Goal: Task Accomplishment & Management: Understand process/instructions

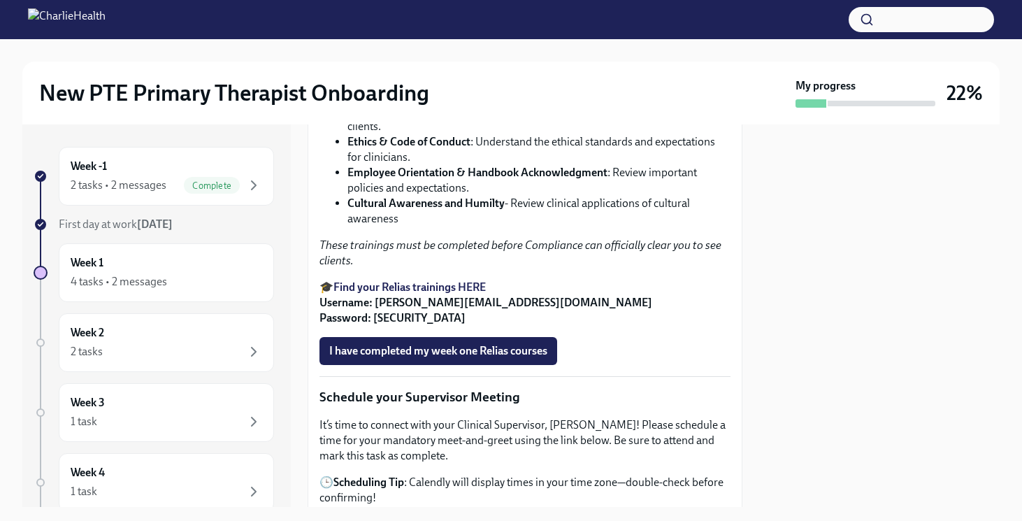
scroll to position [985, 0]
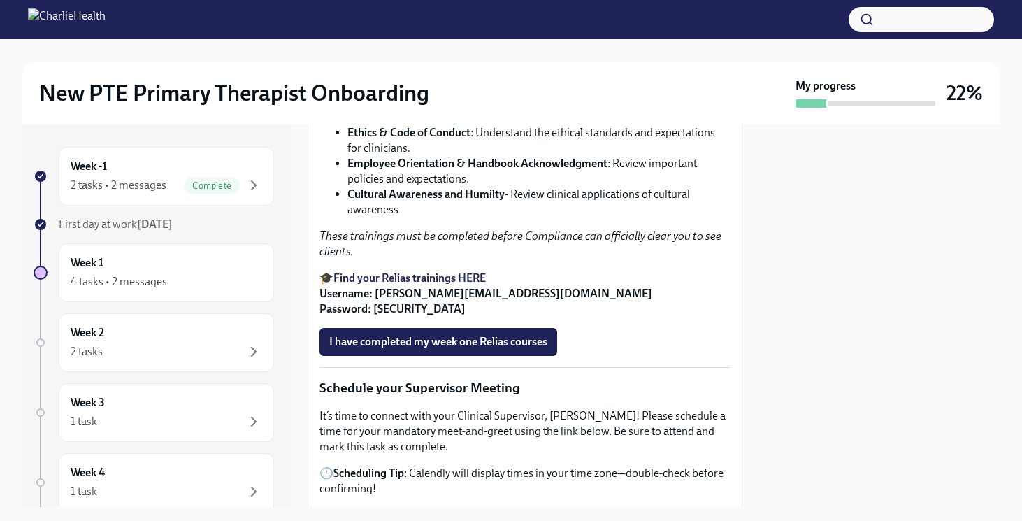
drag, startPoint x: 485, startPoint y: 350, endPoint x: 468, endPoint y: 346, distance: 17.8
click at [468, 217] on li "Cultural Awareness and Humilty - Review clinical applications of cultural aware…" at bounding box center [539, 202] width 383 height 31
drag, startPoint x: 506, startPoint y: 331, endPoint x: 350, endPoint y: 334, distance: 156.0
click at [350, 217] on li "Cultural Awareness and Humilty - Review clinical applications of cultural aware…" at bounding box center [539, 202] width 383 height 31
copy li "Cultural Awareness and Humilty"
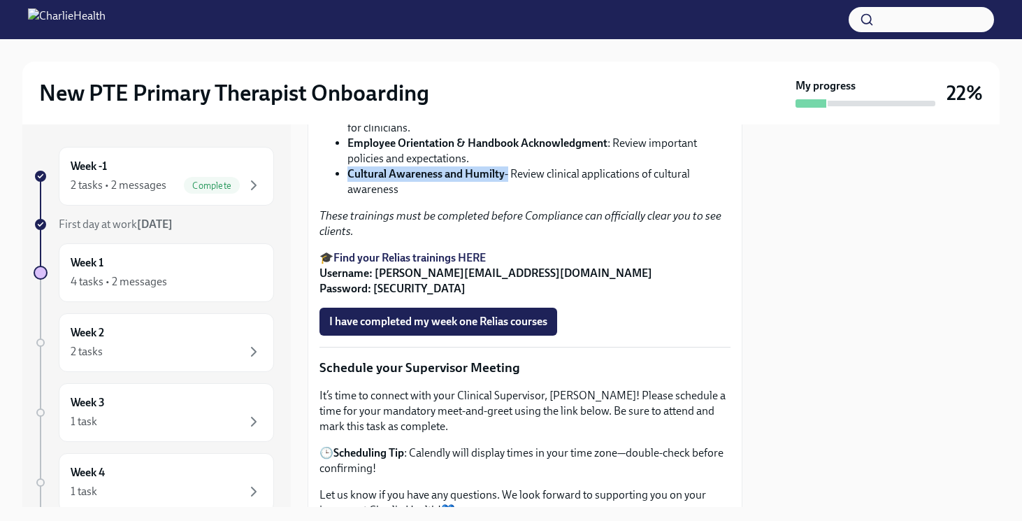
scroll to position [1004, 0]
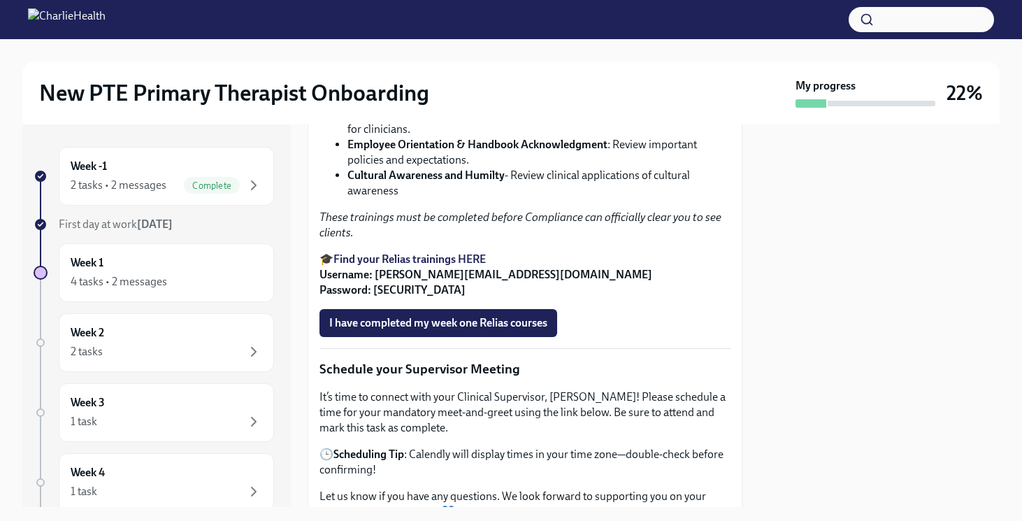
click at [424, 168] on li "Employee Orientation & Handbook Acknowledgment : Review important policies and …" at bounding box center [539, 152] width 383 height 31
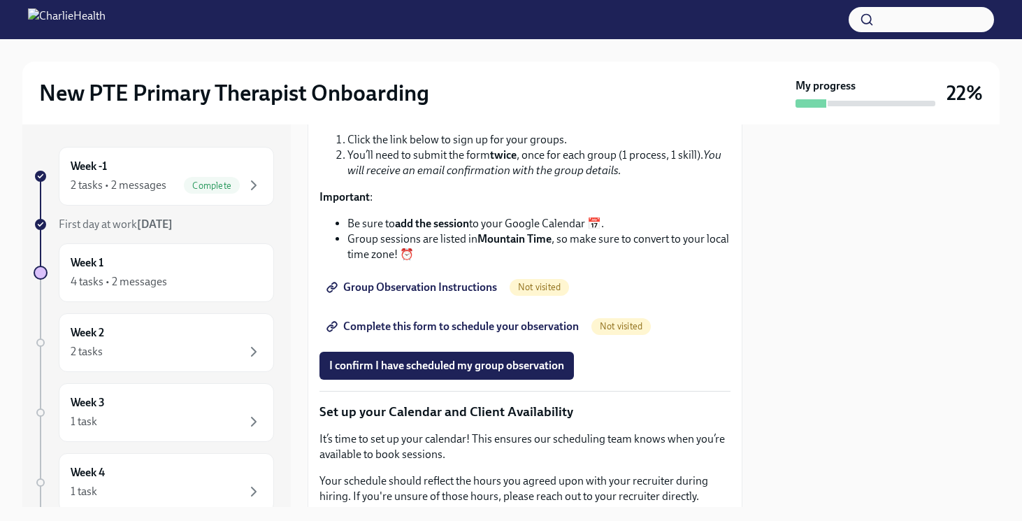
scroll to position [1940, 0]
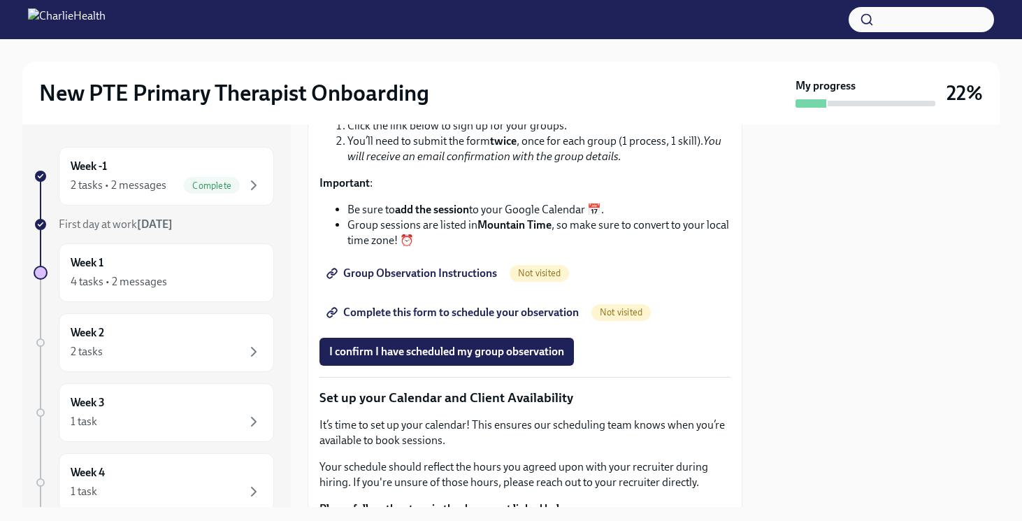
click at [414, 280] on span "Group Observation Instructions" at bounding box center [413, 273] width 168 height 14
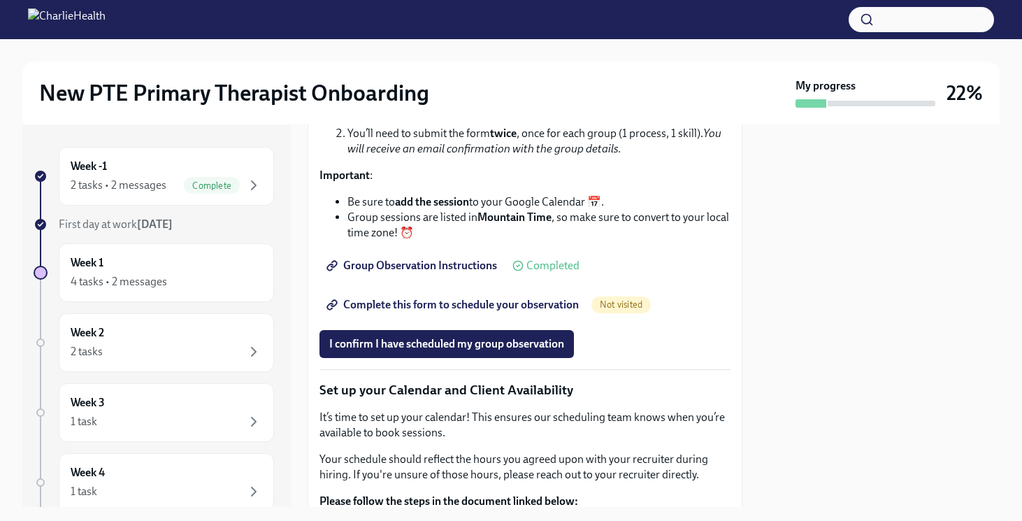
scroll to position [2040, 0]
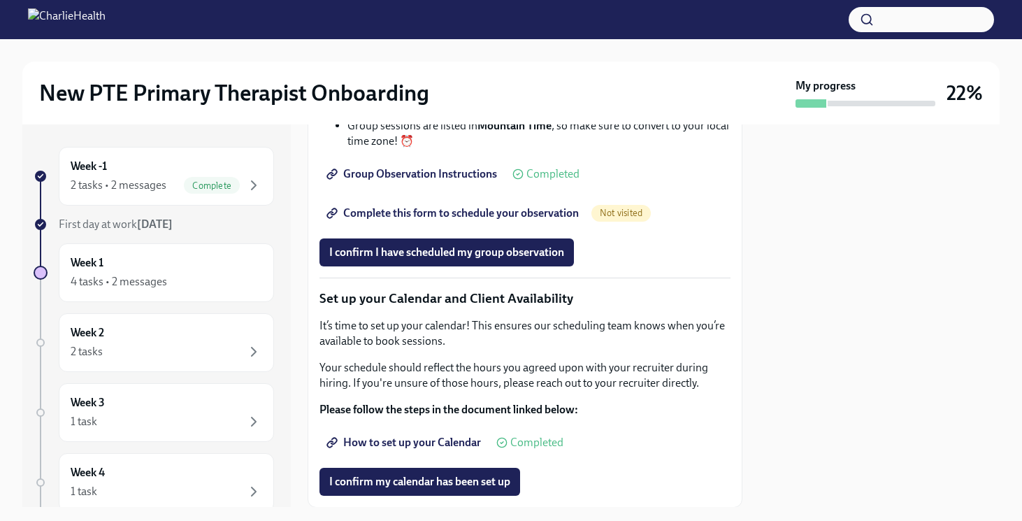
click at [449, 220] on span "Complete this form to schedule your observation" at bounding box center [454, 213] width 250 height 14
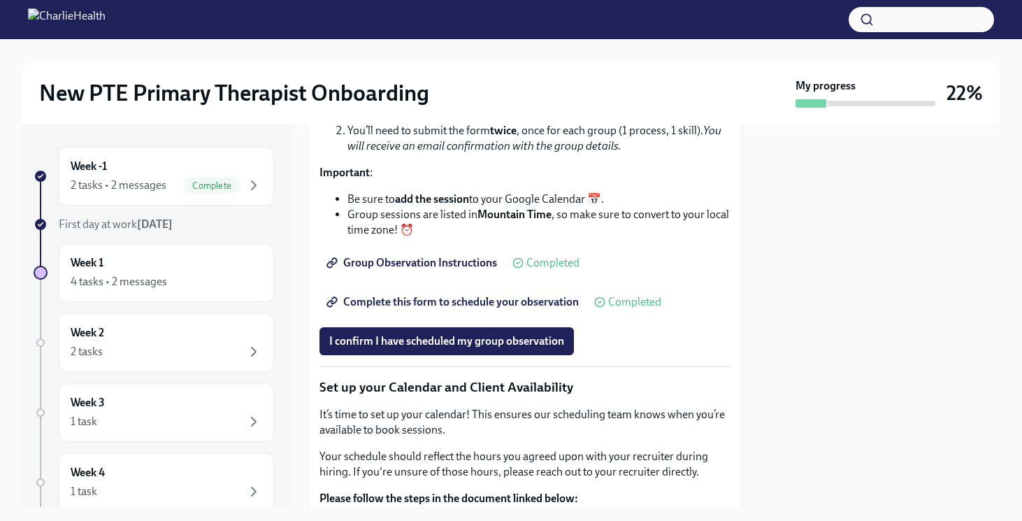
scroll to position [1982, 0]
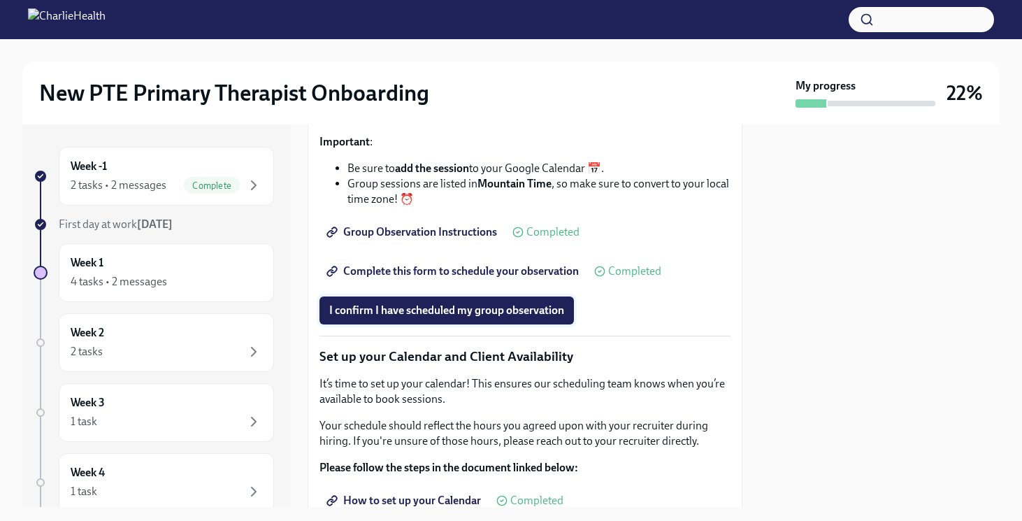
click at [445, 317] on span "I confirm I have scheduled my group observation" at bounding box center [446, 310] width 235 height 14
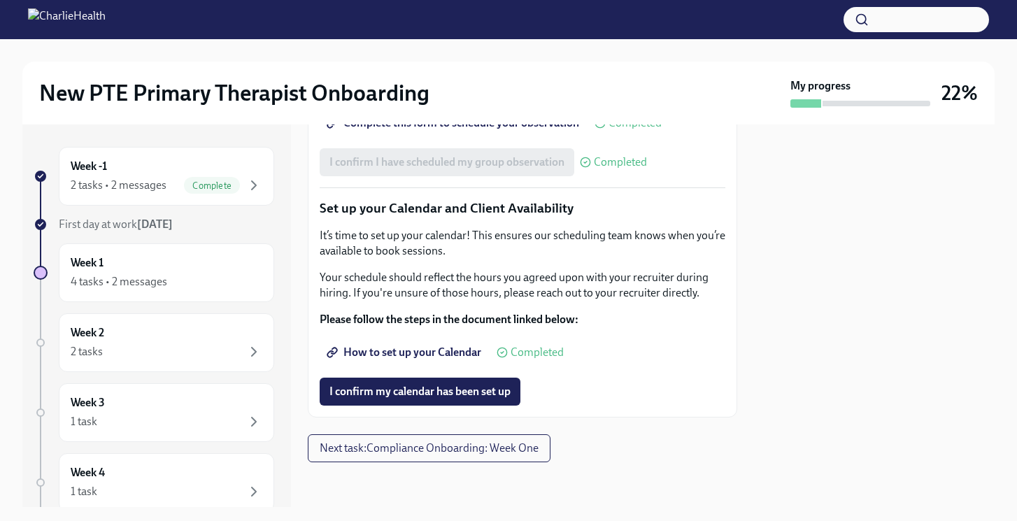
scroll to position [2264, 0]
click at [417, 450] on span "Next task : Compliance Onboarding: Week One" at bounding box center [429, 448] width 219 height 14
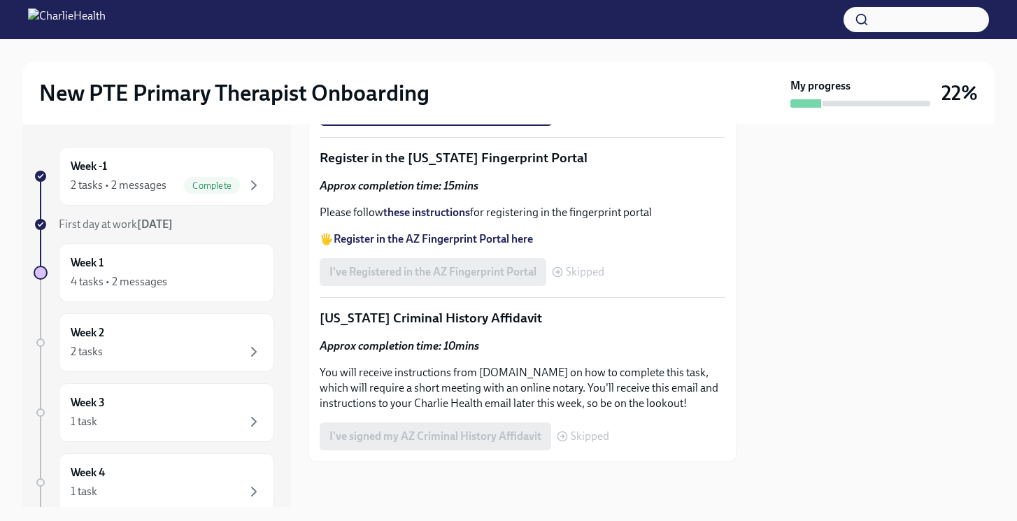
scroll to position [878, 0]
click at [457, 17] on strong "Access your CPR & First Aid training HERE" at bounding box center [437, 9] width 206 height 13
